Goal: Book appointment/travel/reservation

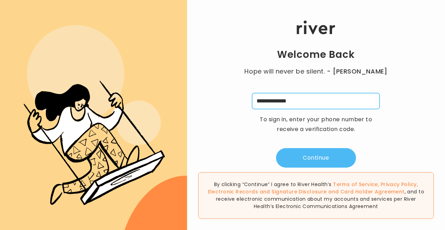
type input "**********"
click at [300, 153] on button "Continue" at bounding box center [316, 157] width 80 height 19
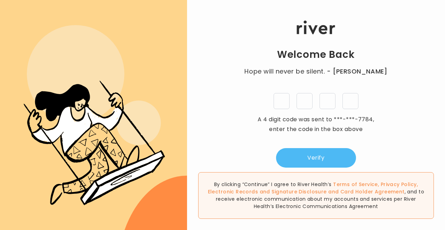
type input "*"
click at [315, 156] on button "Verify" at bounding box center [316, 157] width 80 height 19
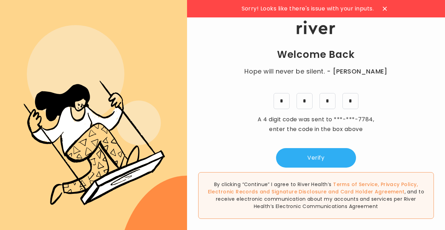
click at [288, 111] on div "Welcome Back Hope will never be silent. - Harvey Milk * * * * A 4 digit code wa…" at bounding box center [316, 94] width 258 height 147
click at [286, 103] on input "*" at bounding box center [282, 101] width 16 height 16
click at [355, 101] on input "*" at bounding box center [351, 101] width 16 height 16
click at [334, 103] on input "*" at bounding box center [328, 101] width 16 height 16
click at [284, 103] on input "*" at bounding box center [282, 101] width 16 height 16
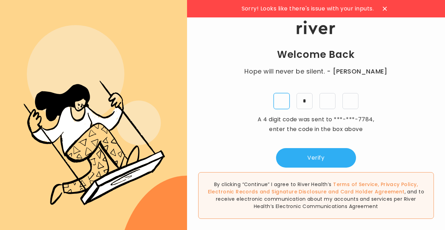
type input "*"
click at [346, 97] on input "tel" at bounding box center [351, 101] width 16 height 16
click at [332, 98] on input "tel" at bounding box center [328, 101] width 16 height 16
type input "*"
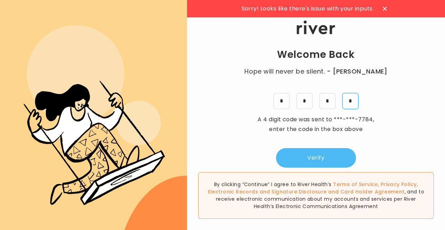
type input "*"
click at [329, 155] on button "Verify" at bounding box center [316, 157] width 80 height 19
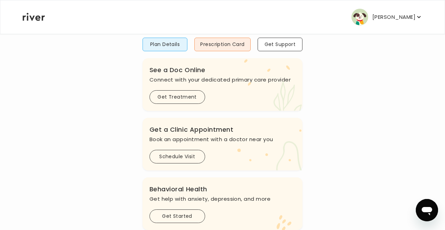
scroll to position [71, 0]
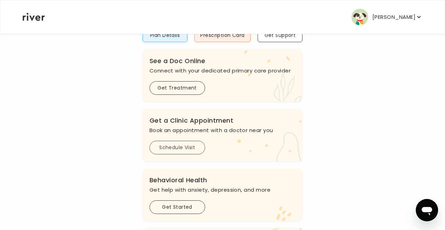
click at [191, 147] on button "Schedule Visit" at bounding box center [178, 148] width 56 height 14
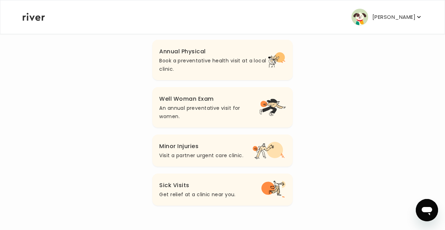
scroll to position [90, 0]
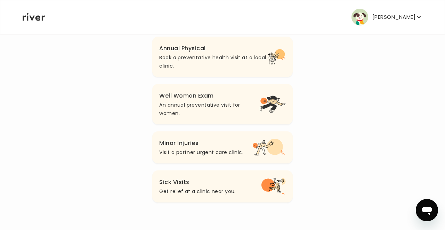
click at [221, 175] on button "Sick Visits Get relief at a clinic near you." at bounding box center [222, 186] width 140 height 32
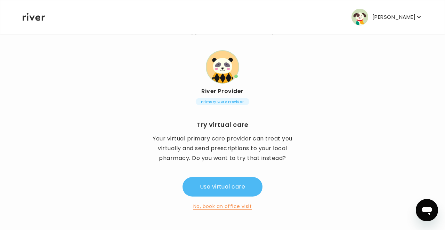
scroll to position [50, 0]
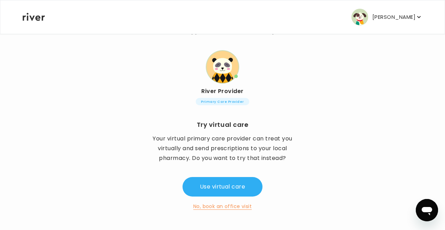
click at [243, 205] on button "No, book an office visit" at bounding box center [222, 206] width 58 height 8
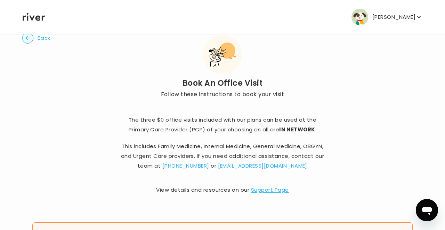
scroll to position [19, 0]
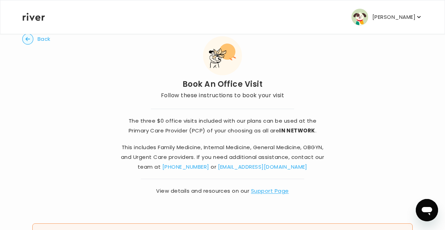
click at [299, 132] on strong "IN NETWORK" at bounding box center [297, 130] width 36 height 7
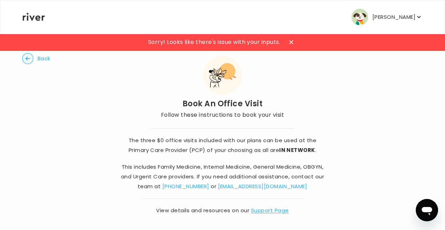
scroll to position [0, 0]
click at [291, 43] on icon at bounding box center [291, 42] width 4 height 4
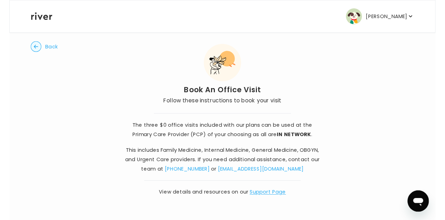
scroll to position [12, 0]
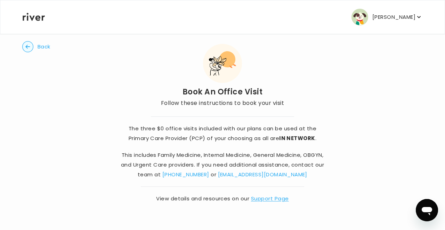
click at [261, 197] on link "Support Page" at bounding box center [270, 197] width 38 height 7
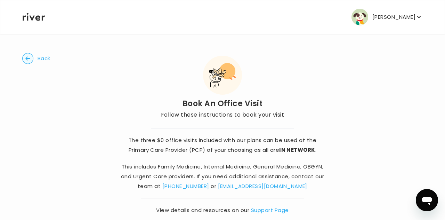
scroll to position [0, 0]
click at [416, 20] on icon "button" at bounding box center [419, 17] width 7 height 7
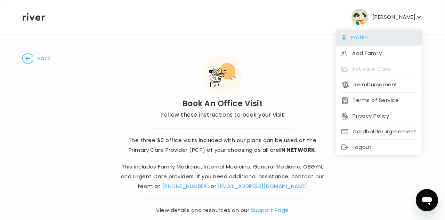
click at [359, 39] on div "Profile" at bounding box center [379, 38] width 86 height 16
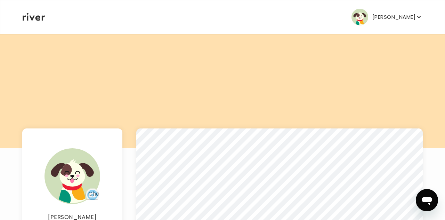
scroll to position [8, 0]
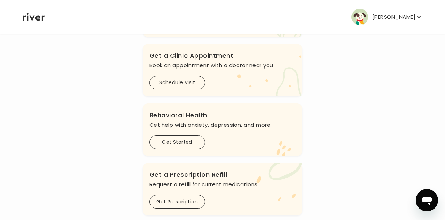
scroll to position [80, 0]
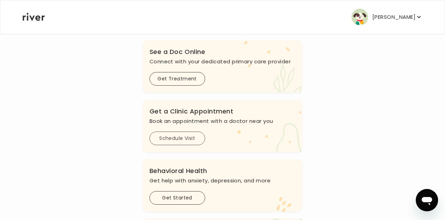
click at [190, 137] on button "Schedule Visit" at bounding box center [178, 139] width 56 height 14
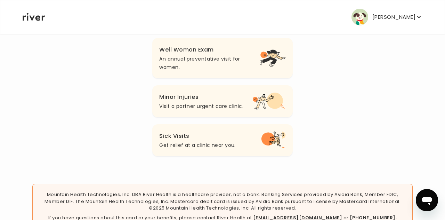
scroll to position [137, 0]
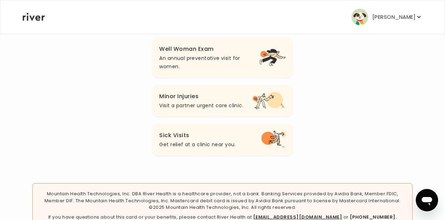
click at [232, 101] on h3 "Minor Injuries" at bounding box center [201, 97] width 84 height 10
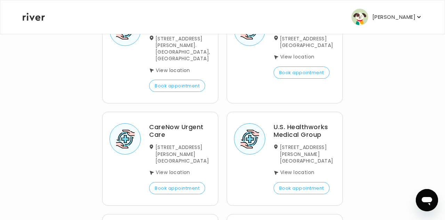
scroll to position [432, 0]
click at [281, 144] on p "[STREET_ADDRESS][PERSON_NAME] [GEOGRAPHIC_DATA]" at bounding box center [308, 154] width 56 height 20
drag, startPoint x: 281, startPoint y: 124, endPoint x: 329, endPoint y: 134, distance: 49.6
click at [329, 144] on p "[STREET_ADDRESS][PERSON_NAME] [GEOGRAPHIC_DATA]" at bounding box center [308, 154] width 56 height 20
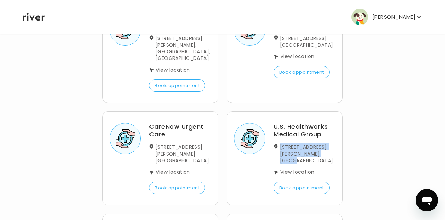
copy p "[STREET_ADDRESS][PERSON_NAME] [GEOGRAPHIC_DATA]"
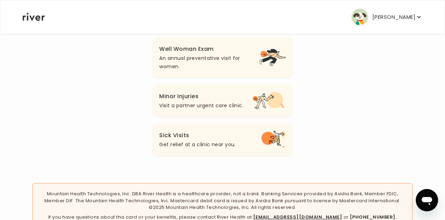
click at [178, 134] on h3 "Sick Visits" at bounding box center [197, 135] width 76 height 10
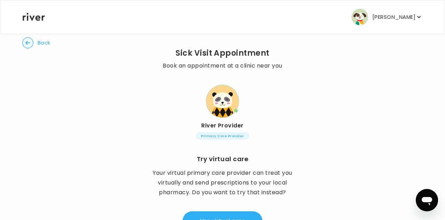
scroll to position [17, 0]
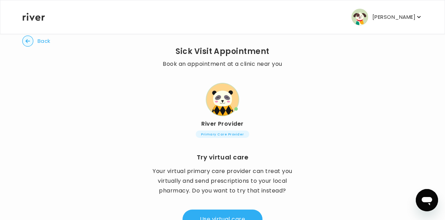
click at [220, 114] on img at bounding box center [222, 99] width 33 height 33
click at [224, 103] on img at bounding box center [222, 99] width 33 height 33
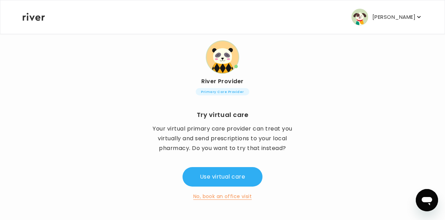
scroll to position [60, 0]
click at [222, 70] on img at bounding box center [222, 56] width 33 height 33
click at [223, 89] on span "Primary Care Provider" at bounding box center [222, 91] width 53 height 7
click at [221, 198] on button "No, book an office visit" at bounding box center [222, 196] width 58 height 8
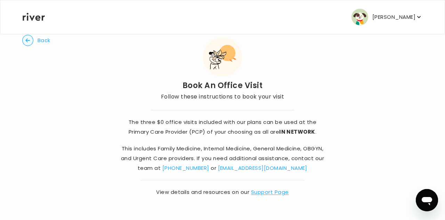
scroll to position [21, 0]
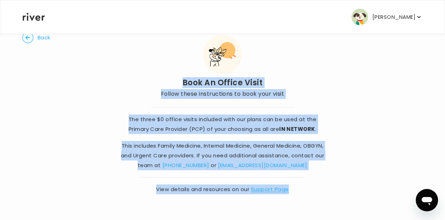
drag, startPoint x: 147, startPoint y: 73, endPoint x: 321, endPoint y: 193, distance: 211.1
click at [321, 193] on div "Back Book An Office Visit Follow these instructions to book your visit The thre…" at bounding box center [222, 113] width 401 height 201
copy div "Book An Office Visit Follow these instructions to book your visit The three $0 …"
